Goal: Task Accomplishment & Management: Use online tool/utility

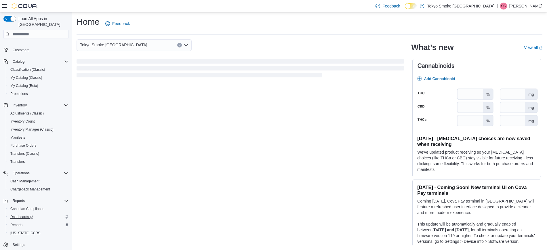
scroll to position [45, 0]
click at [20, 221] on span "Reports" at bounding box center [16, 223] width 12 height 5
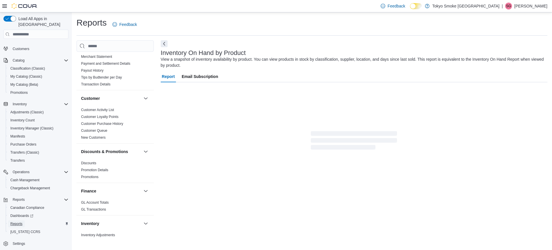
scroll to position [144, 0]
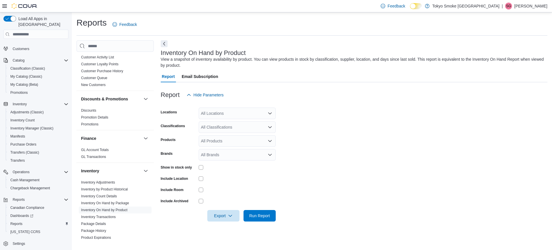
click at [228, 114] on div "All Locations" at bounding box center [237, 114] width 77 height 12
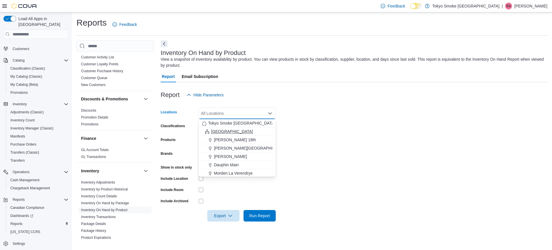
click at [221, 130] on span "[GEOGRAPHIC_DATA]" at bounding box center [232, 132] width 42 height 6
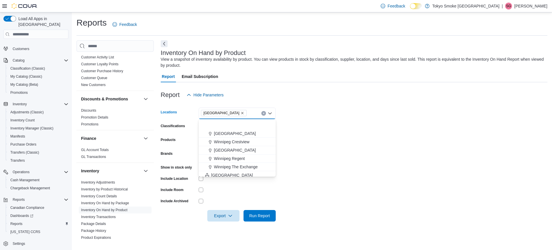
scroll to position [72, 0]
drag, startPoint x: 222, startPoint y: 144, endPoint x: 228, endPoint y: 145, distance: 6.1
click at [222, 144] on span "[GEOGRAPHIC_DATA]" at bounding box center [232, 143] width 42 height 6
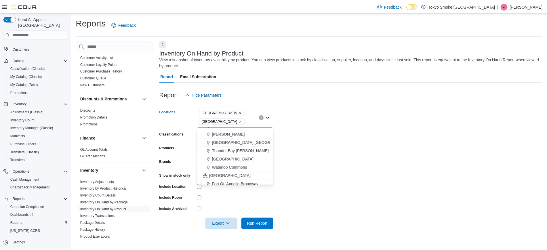
scroll to position [252, 0]
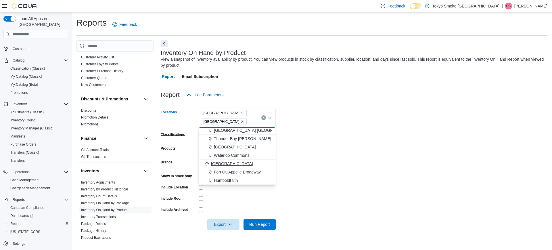
click at [229, 163] on span "[GEOGRAPHIC_DATA]" at bounding box center [232, 164] width 42 height 6
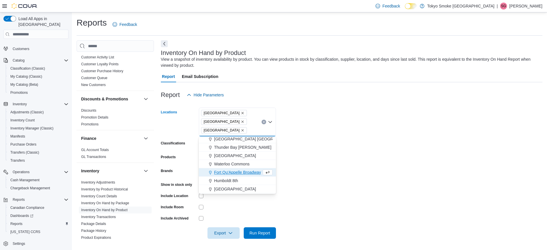
click at [354, 152] on form "Locations Manitoba Newfoundland Saskatchewan Combo box. Selected. Manitoba, New…" at bounding box center [351, 170] width 381 height 138
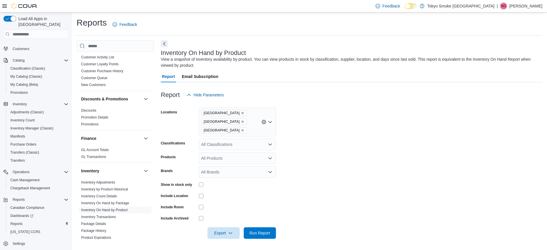
click at [236, 144] on div "All Classifications" at bounding box center [237, 145] width 77 height 12
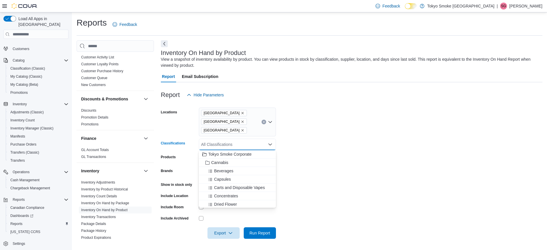
click at [357, 154] on form "Locations Manitoba Newfoundland Saskatchewan Classifications All Classification…" at bounding box center [351, 170] width 381 height 138
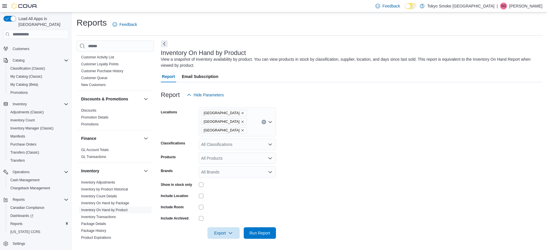
click at [238, 161] on div "All Products" at bounding box center [237, 158] width 77 height 12
type input "*"
click at [347, 173] on form "Locations Manitoba Newfoundland Saskatchewan Classifications All Classification…" at bounding box center [351, 170] width 381 height 138
click at [236, 171] on div "All Brands" at bounding box center [237, 172] width 77 height 12
type input "****"
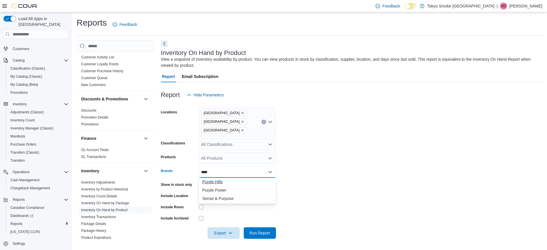
click at [220, 179] on span "Purple Hills" at bounding box center [237, 182] width 70 height 6
drag, startPoint x: 354, startPoint y: 183, endPoint x: 345, endPoint y: 187, distance: 9.9
click at [353, 184] on form "Locations Manitoba Newfoundland Saskatchewan Classifications All Classification…" at bounding box center [351, 170] width 381 height 138
click at [264, 234] on span "Run Report" at bounding box center [259, 233] width 21 height 6
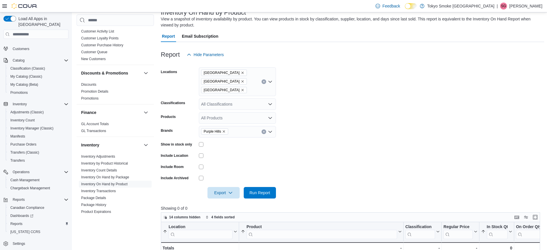
scroll to position [36, 0]
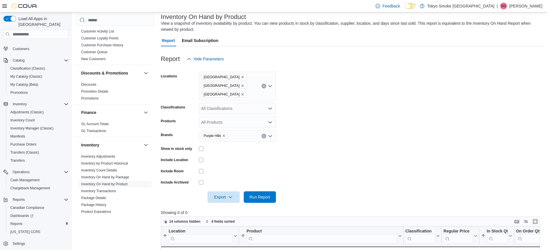
click at [234, 138] on div "Purple Hills" at bounding box center [237, 136] width 77 height 12
click at [352, 129] on form "Locations Manitoba Newfoundland Saskatchewan Classifications All Classification…" at bounding box center [352, 134] width 383 height 138
click at [247, 137] on div "Purple Hills" at bounding box center [237, 136] width 77 height 12
type input "****"
click at [213, 156] on span "Community" at bounding box center [237, 154] width 70 height 6
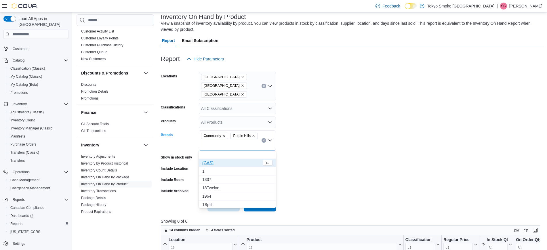
click at [320, 158] on form "Locations Manitoba Newfoundland Saskatchewan Classifications All Classification…" at bounding box center [352, 138] width 383 height 147
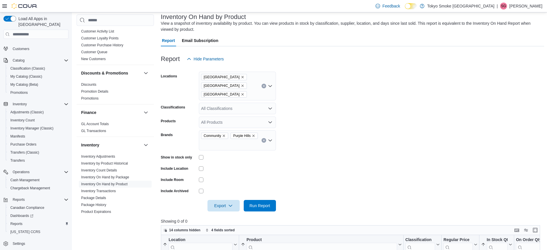
click at [279, 204] on form "Locations Manitoba Newfoundland Saskatchewan Classifications All Classification…" at bounding box center [352, 138] width 383 height 147
click at [263, 209] on span "Run Report" at bounding box center [259, 206] width 25 height 12
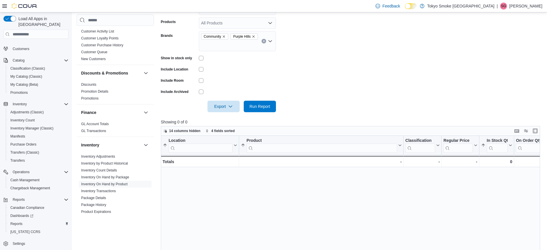
scroll to position [72, 0]
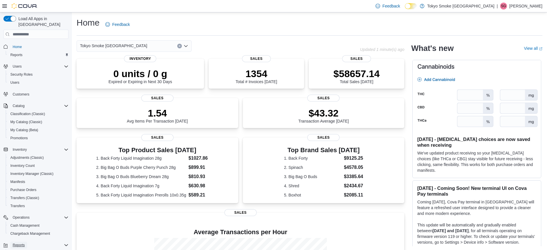
click at [23, 243] on span "Reports" at bounding box center [19, 245] width 12 height 5
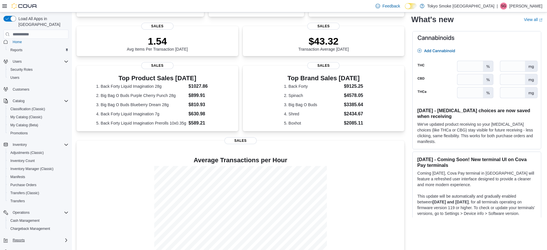
scroll to position [13, 0]
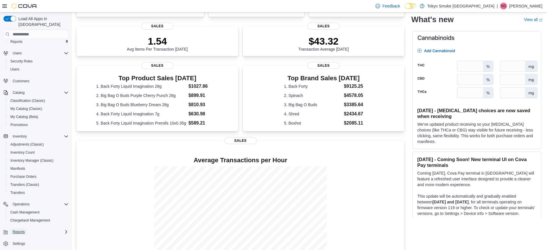
click at [20, 230] on span "Reports" at bounding box center [19, 232] width 12 height 5
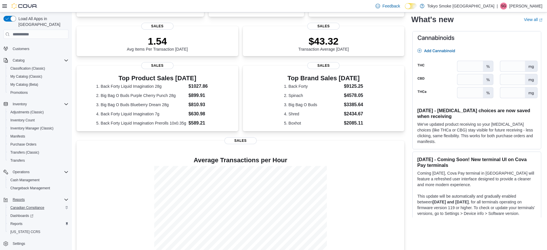
scroll to position [86, 0]
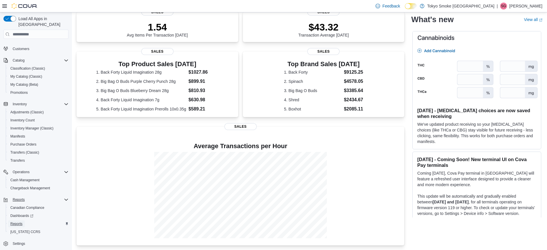
click at [19, 221] on span "Reports" at bounding box center [16, 223] width 12 height 5
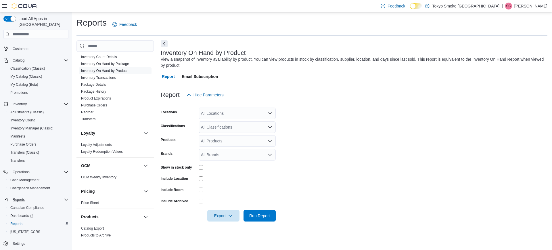
scroll to position [288, 0]
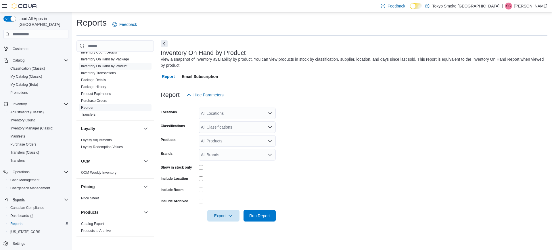
click at [90, 106] on link "Reorder" at bounding box center [87, 108] width 12 height 4
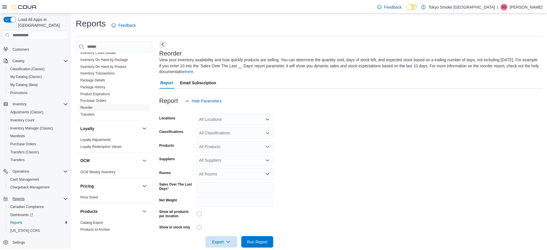
scroll to position [10, 0]
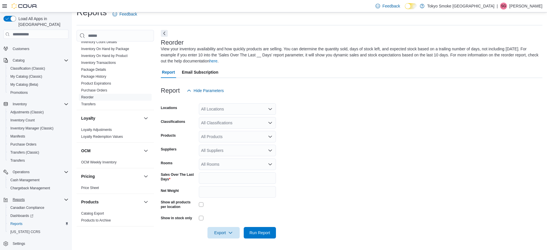
click at [228, 109] on div "All Locations" at bounding box center [237, 109] width 77 height 12
type input "****"
click at [227, 118] on span "[GEOGRAPHIC_DATA]" at bounding box center [232, 119] width 42 height 6
click at [358, 122] on form "Locations [GEOGRAPHIC_DATA] Classifications All Classifications Products All Pr…" at bounding box center [351, 167] width 381 height 142
click at [239, 121] on div "All Classifications" at bounding box center [237, 123] width 77 height 12
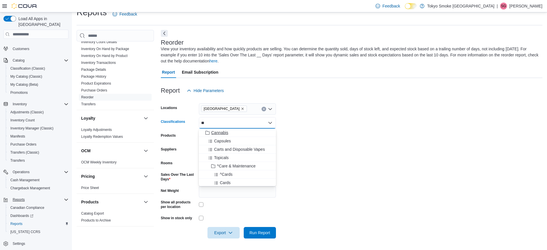
type input "**"
click at [219, 132] on span "Cannabis" at bounding box center [219, 133] width 17 height 6
click at [330, 133] on form "Locations [GEOGRAPHIC_DATA] Classifications Cannabis Combo box. Selected. Canna…" at bounding box center [351, 167] width 381 height 142
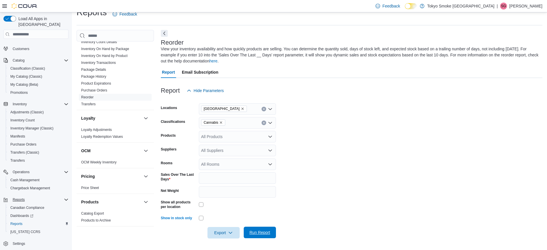
click at [265, 229] on span "Run Report" at bounding box center [259, 233] width 25 height 12
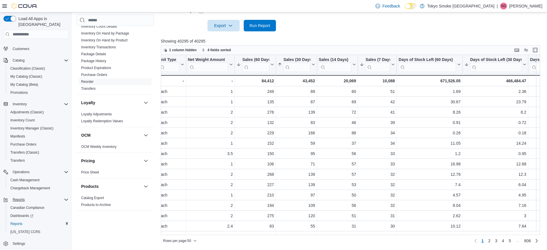
scroll to position [0, 474]
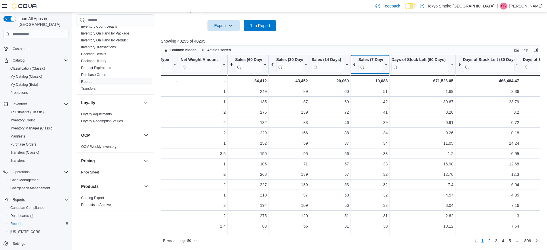
click at [385, 66] on icon at bounding box center [385, 64] width 5 height 3
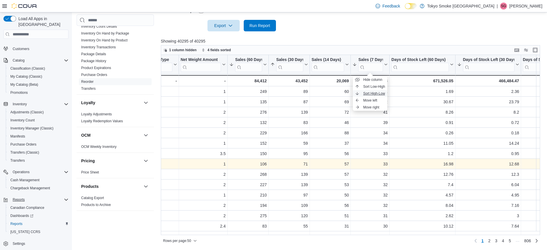
drag, startPoint x: 383, startPoint y: 94, endPoint x: 384, endPoint y: 168, distance: 74.5
click at [383, 93] on span "Sort High-Low" at bounding box center [374, 93] width 22 height 5
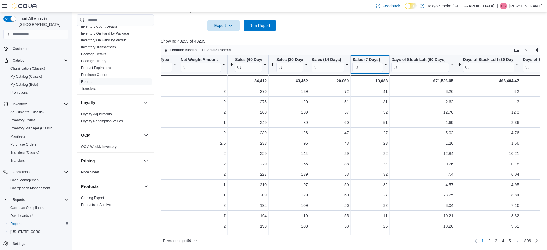
click at [385, 64] on icon at bounding box center [385, 64] width 5 height 3
click at [379, 91] on span "Sort High-Low" at bounding box center [374, 93] width 22 height 5
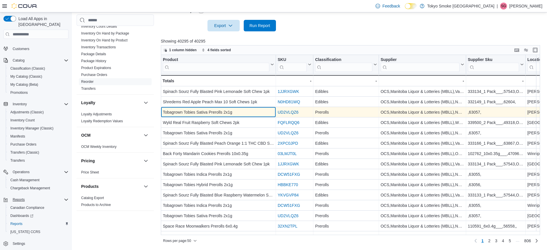
scroll to position [0, 0]
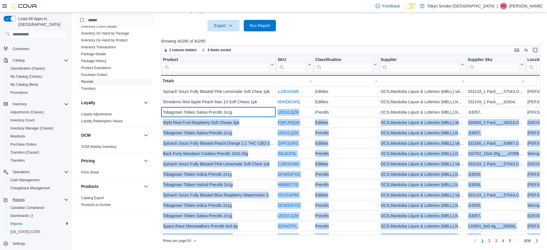
drag, startPoint x: 239, startPoint y: 111, endPoint x: 158, endPoint y: 108, distance: 80.9
click at [158, 108] on div "Cash Management Cash Management Cash Out Details Compliance OCS Transaction Sub…" at bounding box center [310, 34] width 467 height 422
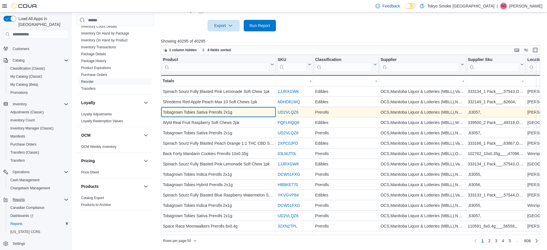
click at [227, 110] on div "Tobagrown Tobies Sativa Prerolls 2x1g" at bounding box center [218, 112] width 111 height 7
drag, startPoint x: 234, startPoint y: 112, endPoint x: 163, endPoint y: 109, distance: 70.8
click at [163, 109] on div "Tobagrown Tobies Sativa Prerolls 2x1g" at bounding box center [218, 112] width 111 height 7
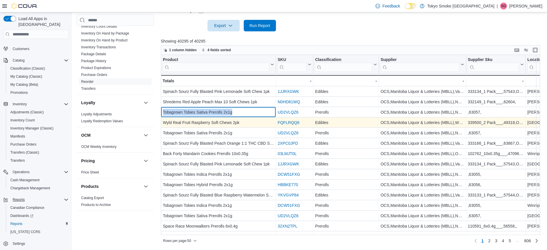
copy div "Tobagrown Tobies Sativa Prerolls 2x1g"
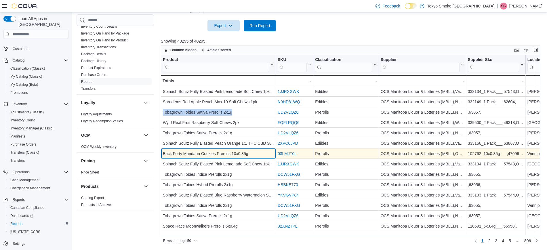
click at [227, 153] on div "Back Forty Mandarin Cookies Prerolls 10x0.35g" at bounding box center [218, 153] width 111 height 7
copy div "Back Forty Mandarin Cookies Prerolls 10x0.35g"
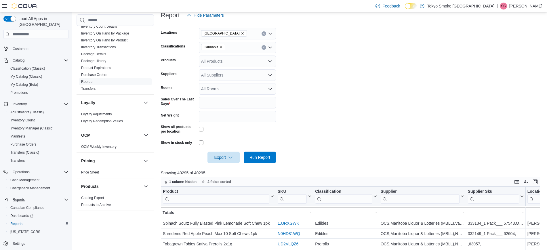
scroll to position [74, 0]
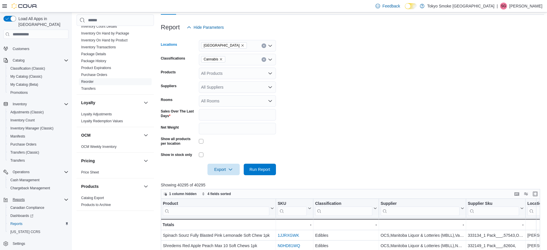
click at [241, 45] on icon "Remove Manitoba from selection in this group" at bounding box center [242, 45] width 3 height 3
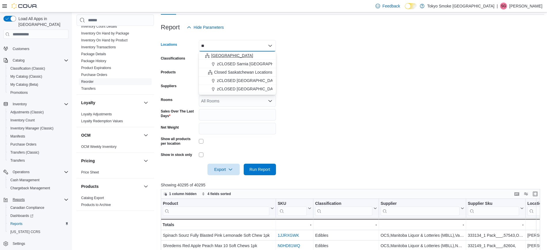
type input "**"
click at [227, 56] on span "[GEOGRAPHIC_DATA]" at bounding box center [232, 56] width 42 height 6
click at [381, 74] on form "Locations Combo box. Selected. sa. Selected. Combo box input. All Locations. Ty…" at bounding box center [352, 104] width 383 height 142
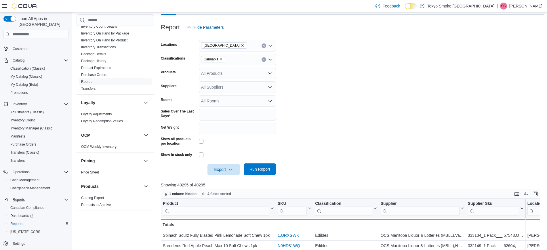
click at [261, 171] on span "Run Report" at bounding box center [259, 169] width 21 height 6
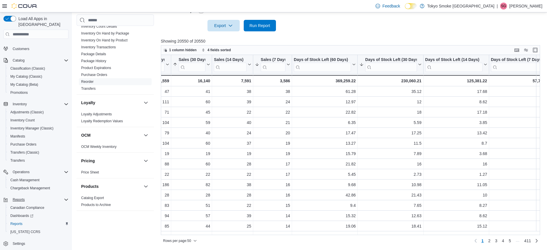
scroll to position [0, 579]
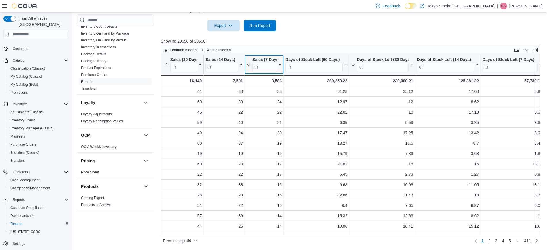
click at [279, 65] on icon at bounding box center [279, 64] width 5 height 3
click at [273, 92] on span "Sort High-Low" at bounding box center [268, 93] width 22 height 5
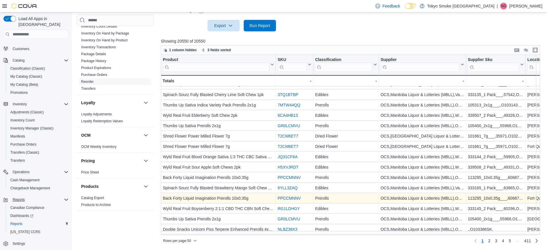
scroll to position [144, 0]
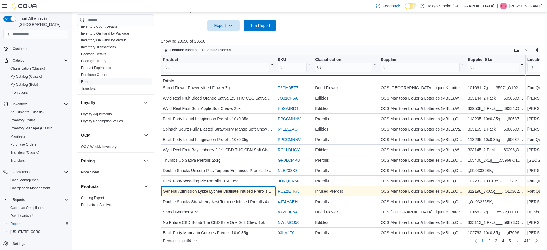
click at [230, 191] on div "General Admission Lykke Lychee Distillate Infused Prerolls 3x0.5g" at bounding box center [218, 191] width 111 height 7
copy div "General Admission Lykke Lychee Distillate Infused Prerolls 3x0.5g"
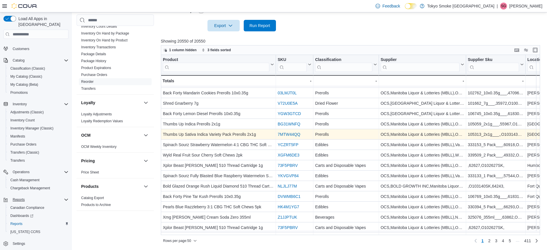
scroll to position [324, 0]
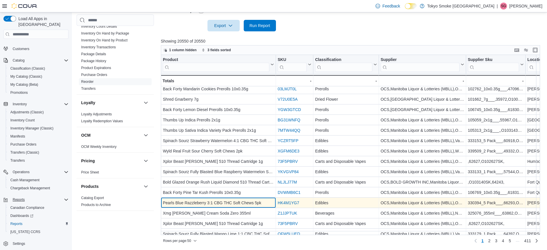
click at [241, 202] on div "Pearls Blue Razzleberry 3:1 CBG THC Soft Chews 5pk" at bounding box center [218, 203] width 111 height 7
copy div "Pearls Blue Razzleberry 3:1 CBG THC Soft Chews 5pk"
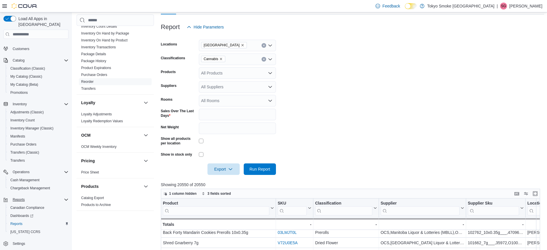
scroll to position [74, 0]
click at [241, 44] on icon "Remove Saskatchewan from selection in this group" at bounding box center [242, 45] width 3 height 3
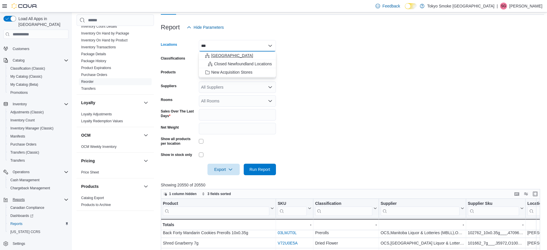
type input "***"
click at [233, 55] on span "[GEOGRAPHIC_DATA]" at bounding box center [232, 56] width 42 height 6
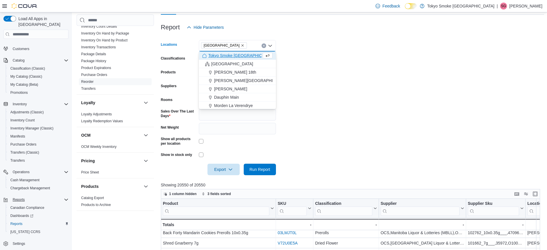
click at [354, 72] on form "Locations [GEOGRAPHIC_DATA] Combo box. Selected. [GEOGRAPHIC_DATA]. Press Backs…" at bounding box center [352, 104] width 383 height 142
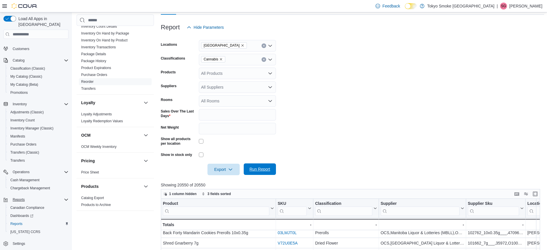
click at [259, 169] on span "Run Report" at bounding box center [259, 169] width 21 height 6
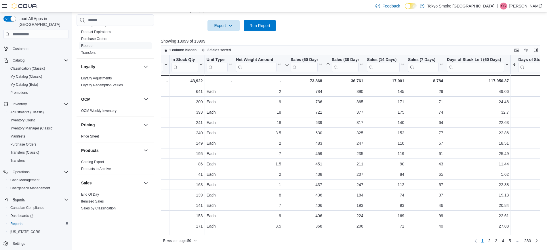
scroll to position [0, 424]
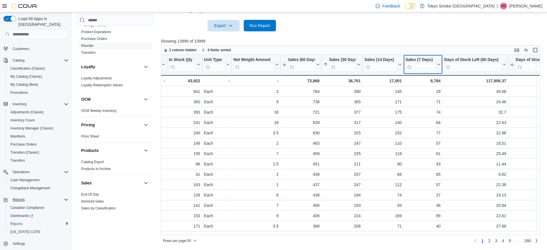
click at [439, 65] on icon at bounding box center [438, 64] width 5 height 3
click at [433, 91] on button "Sort High-Low" at bounding box center [423, 93] width 35 height 7
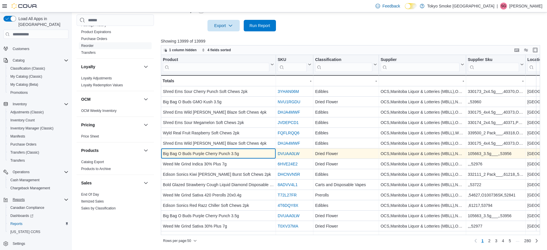
scroll to position [0, 0]
click at [226, 153] on div "Big Bag O Buds Purple Cherry Punch 3.5g" at bounding box center [218, 153] width 111 height 7
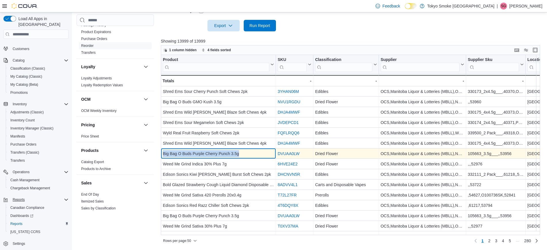
copy div "Big Bag O Buds Purple Cherry Punch 3.5g"
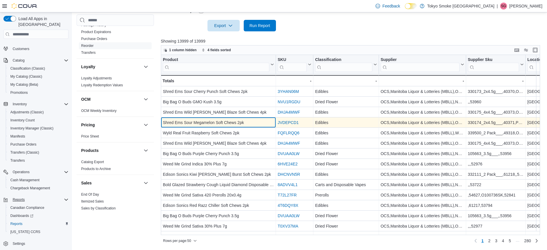
click at [220, 123] on div "Shred Ems Sour Megamelon Soft Chews 2pk" at bounding box center [218, 122] width 111 height 7
copy div "Shred Ems Sour Megamelon Soft Chews 2pk"
